Goal: Task Accomplishment & Management: Complete application form

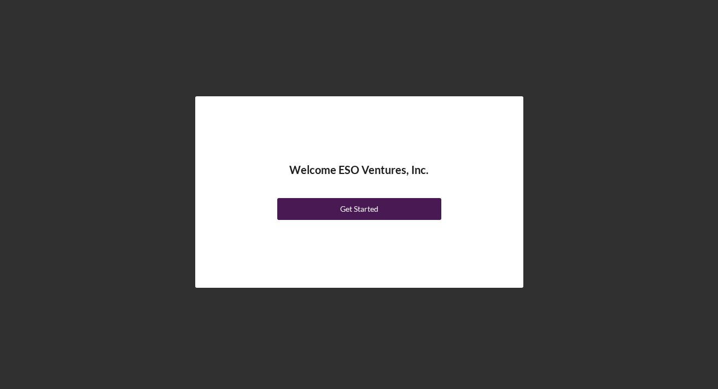
click at [359, 212] on div "Get Started" at bounding box center [359, 209] width 38 height 22
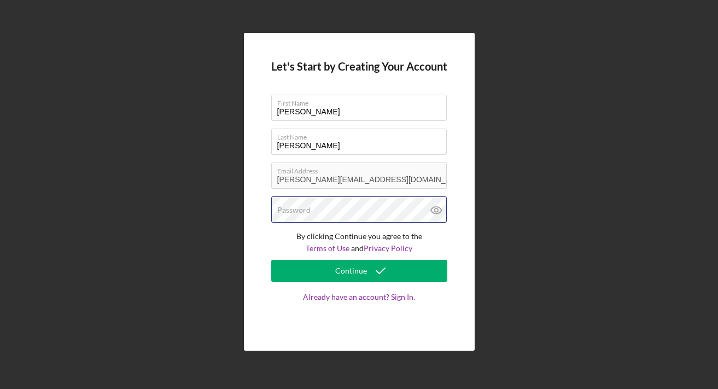
click at [340, 207] on div "Password" at bounding box center [359, 209] width 176 height 27
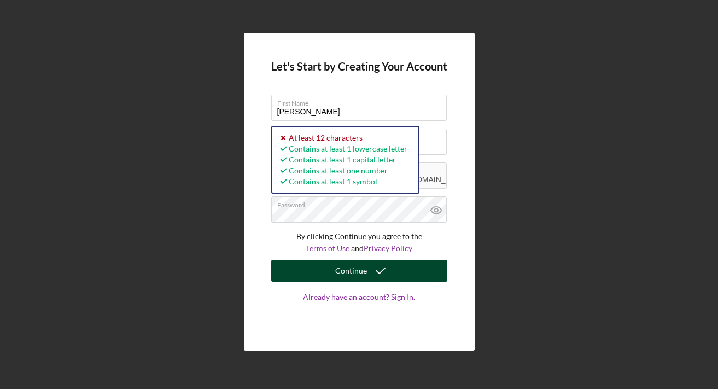
click at [335, 272] on button "Continue" at bounding box center [359, 271] width 176 height 22
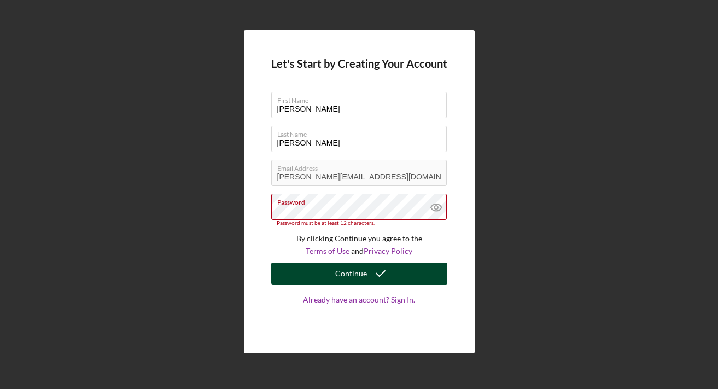
click at [343, 278] on div "Continue" at bounding box center [351, 273] width 32 height 22
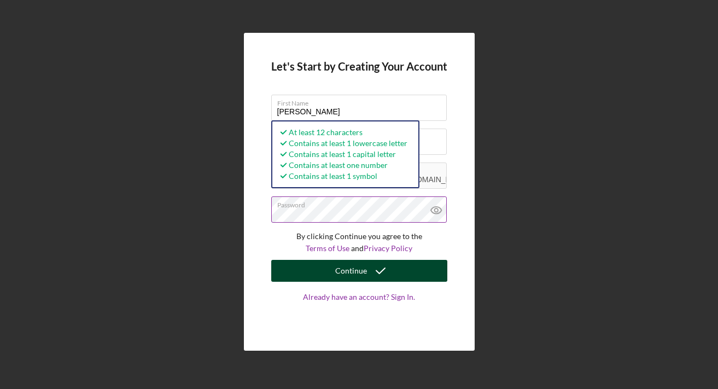
click at [345, 272] on div "Continue" at bounding box center [351, 271] width 32 height 22
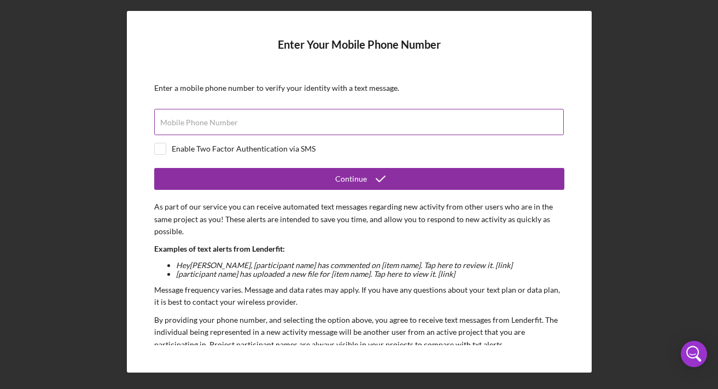
click at [223, 129] on input "Mobile Phone Number" at bounding box center [358, 122] width 409 height 26
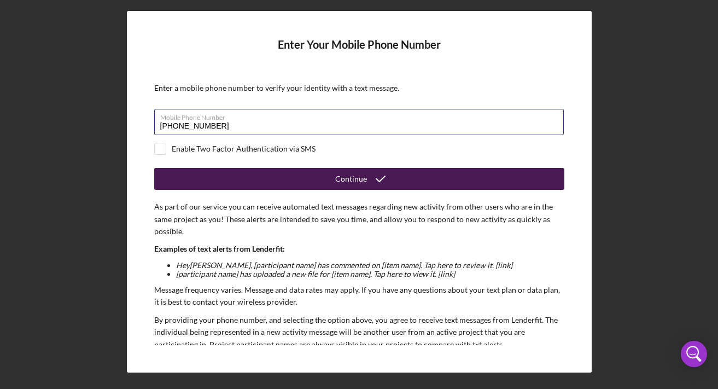
type input "[PHONE_NUMBER]"
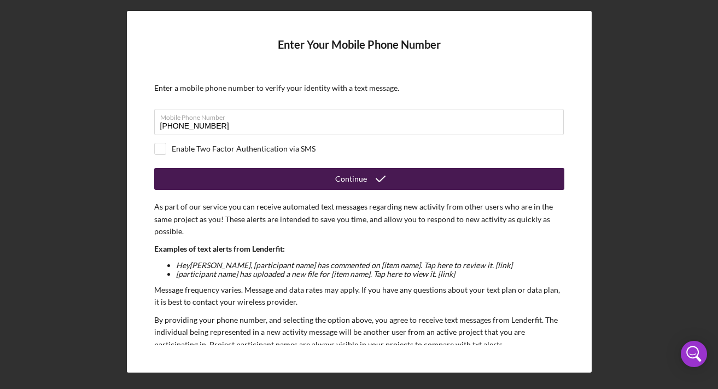
click at [231, 180] on button "Continue" at bounding box center [359, 179] width 410 height 22
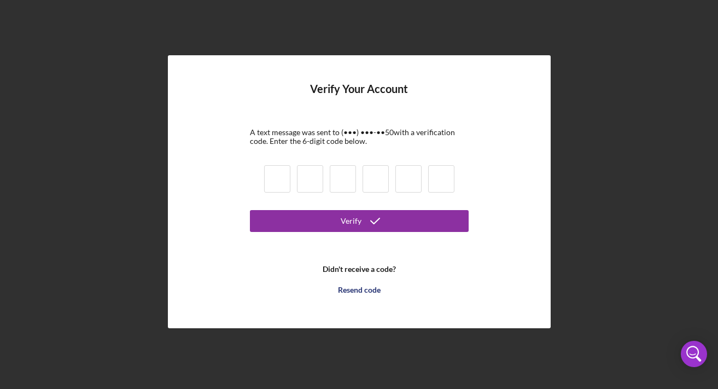
click at [280, 185] on input at bounding box center [277, 178] width 26 height 27
type input "2"
type input "0"
type input "6"
type input "2"
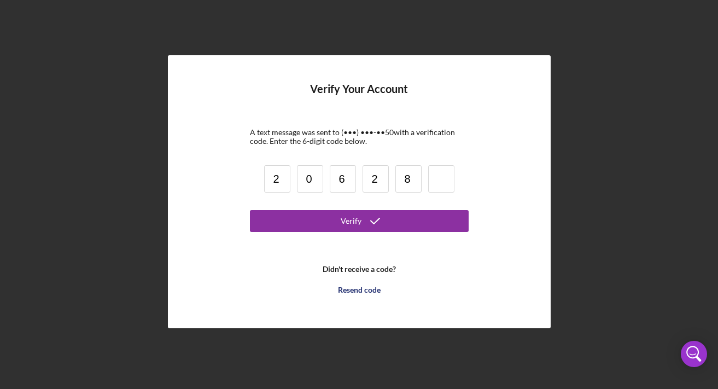
type input "8"
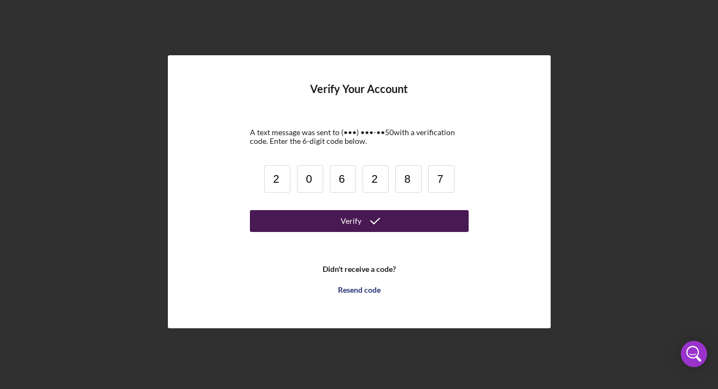
type input "7"
click at [294, 214] on button "Verify" at bounding box center [359, 221] width 219 height 22
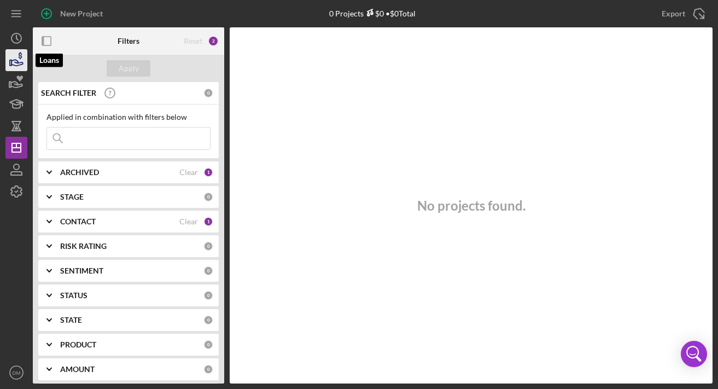
click at [13, 56] on icon "button" at bounding box center [16, 59] width 27 height 27
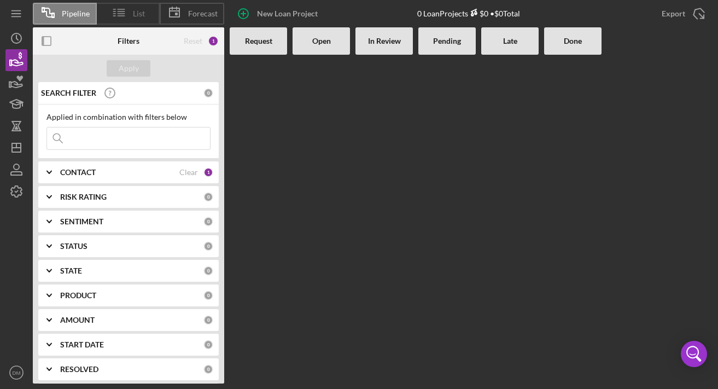
click at [121, 17] on icon at bounding box center [119, 12] width 27 height 27
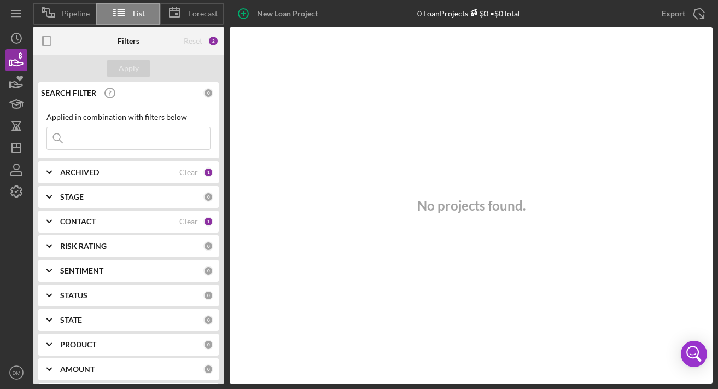
click at [180, 16] on icon at bounding box center [174, 12] width 27 height 27
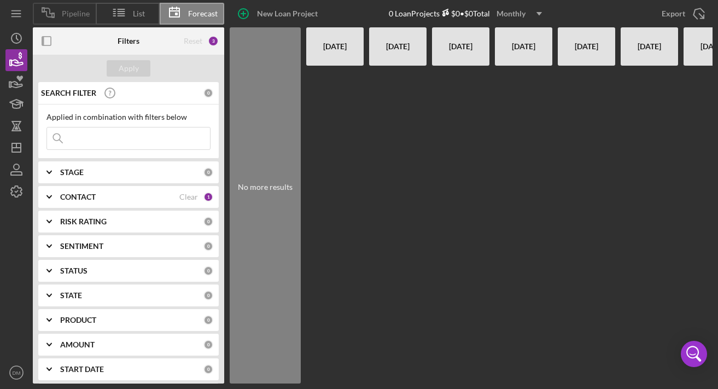
click at [66, 16] on span "Pipeline" at bounding box center [76, 13] width 28 height 9
